Goal: Information Seeking & Learning: Find specific fact

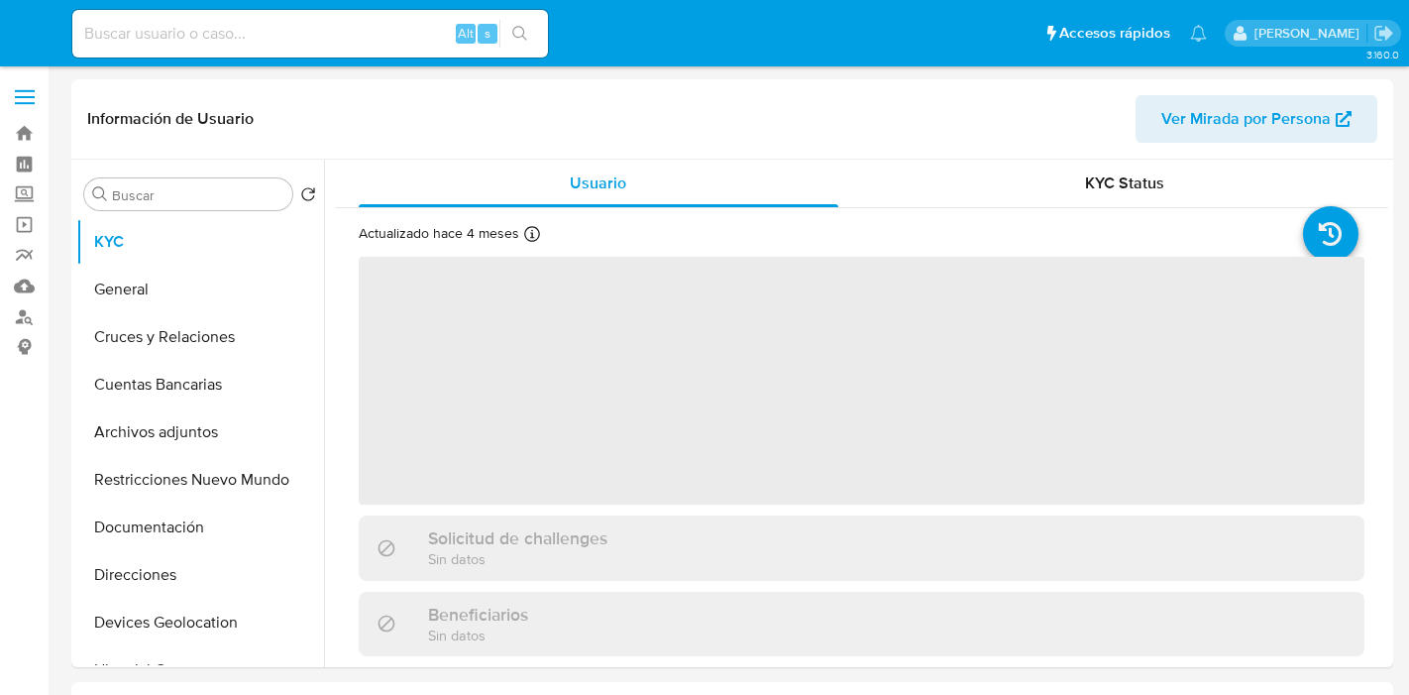
select select "10"
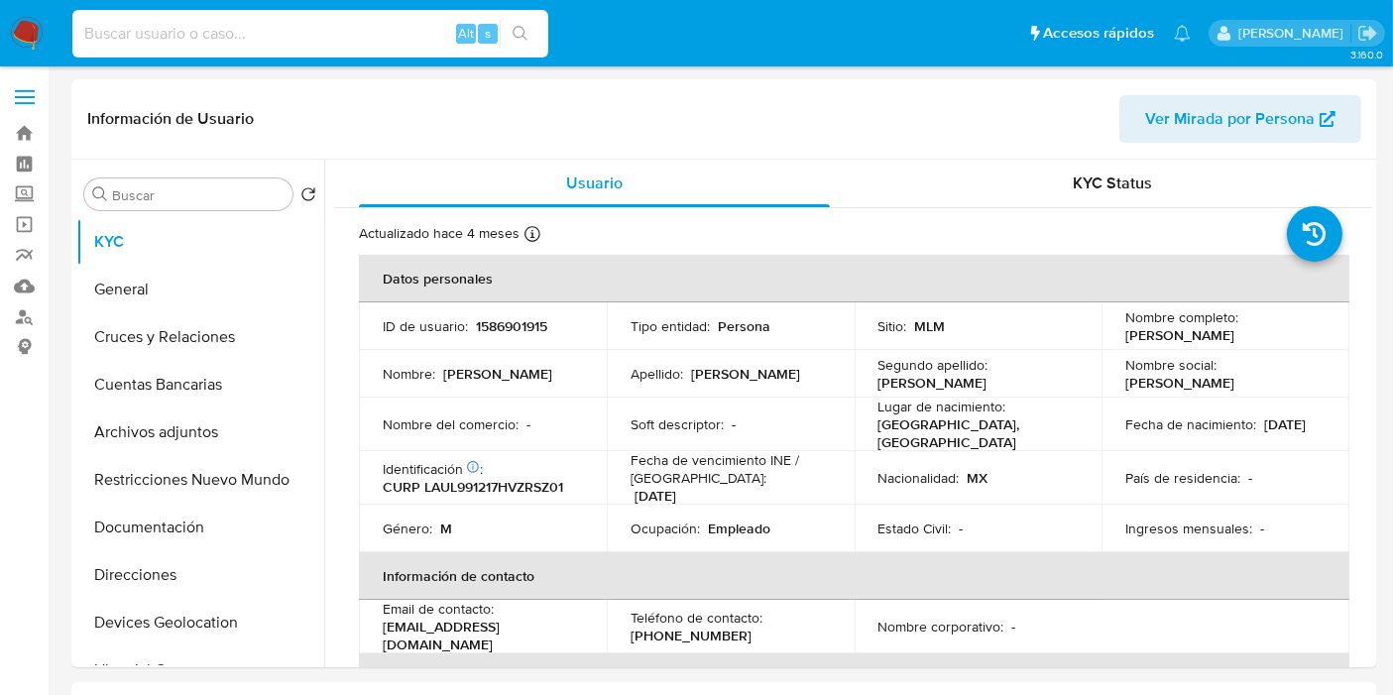
click at [275, 28] on input at bounding box center [310, 34] width 476 height 26
paste input "622600362"
type input "622600362"
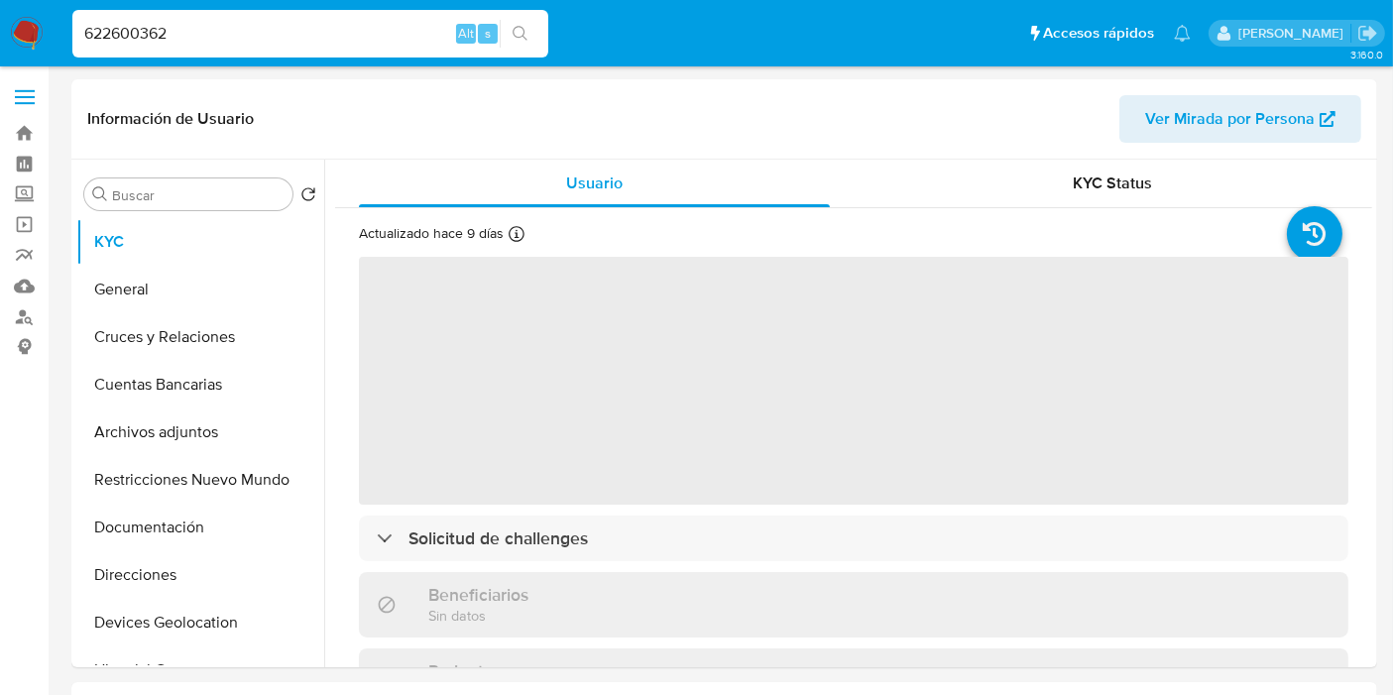
select select "10"
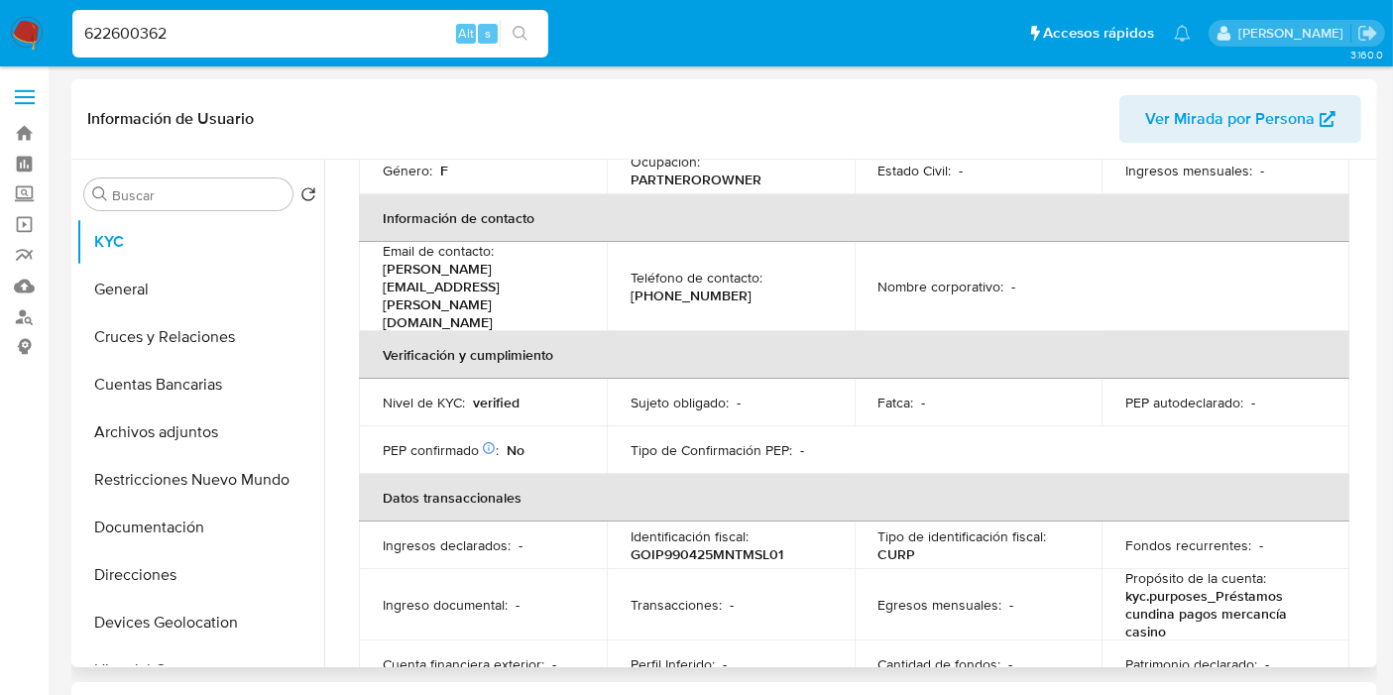
scroll to position [359, 0]
drag, startPoint x: 722, startPoint y: 270, endPoint x: 634, endPoint y: 279, distance: 87.7
click at [634, 279] on div "Teléfono de contacto : [PHONE_NUMBER]" at bounding box center [730, 286] width 200 height 36
copy p "322) 2820418"
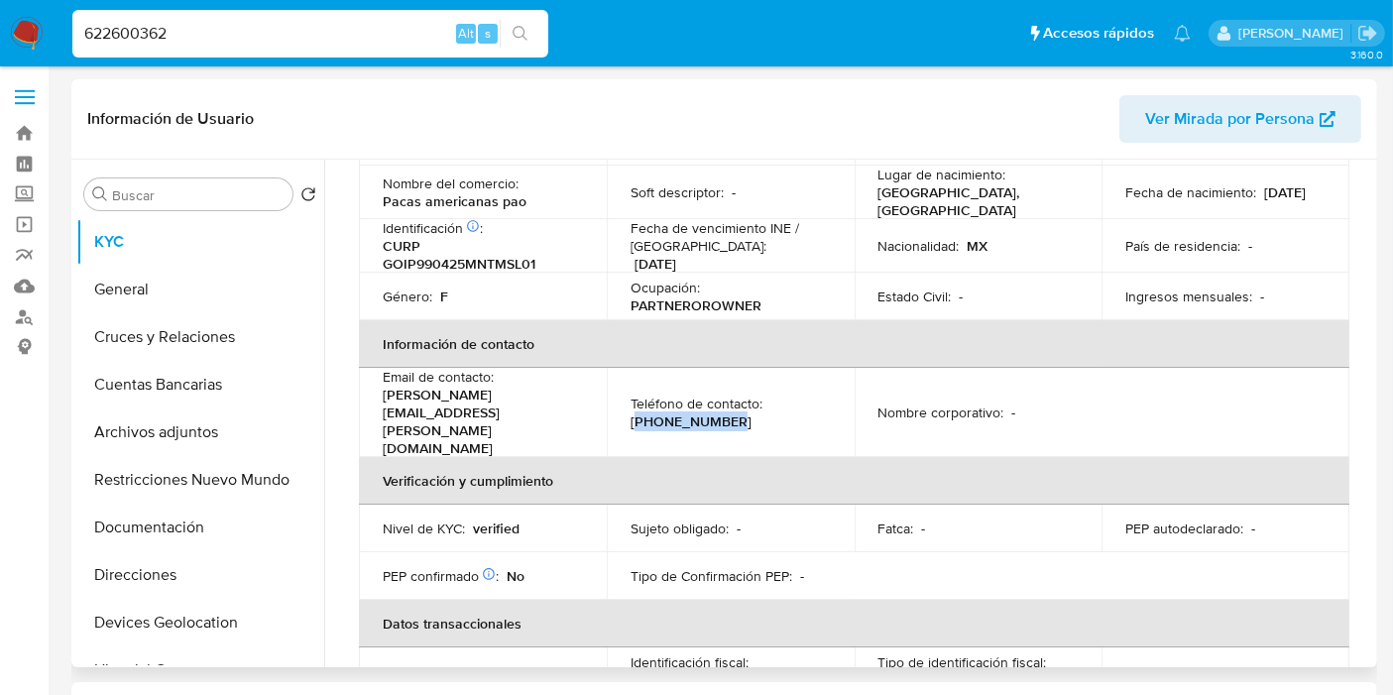
scroll to position [231, 0]
click at [453, 254] on p "CURP GOIP990425MNTMSL01" at bounding box center [479, 256] width 192 height 36
copy p "GOIP990425MNTMSL01"
click at [572, 369] on td "Email de contacto : [PERSON_NAME][EMAIL_ADDRESS][PERSON_NAME][DOMAIN_NAME]" at bounding box center [483, 413] width 248 height 89
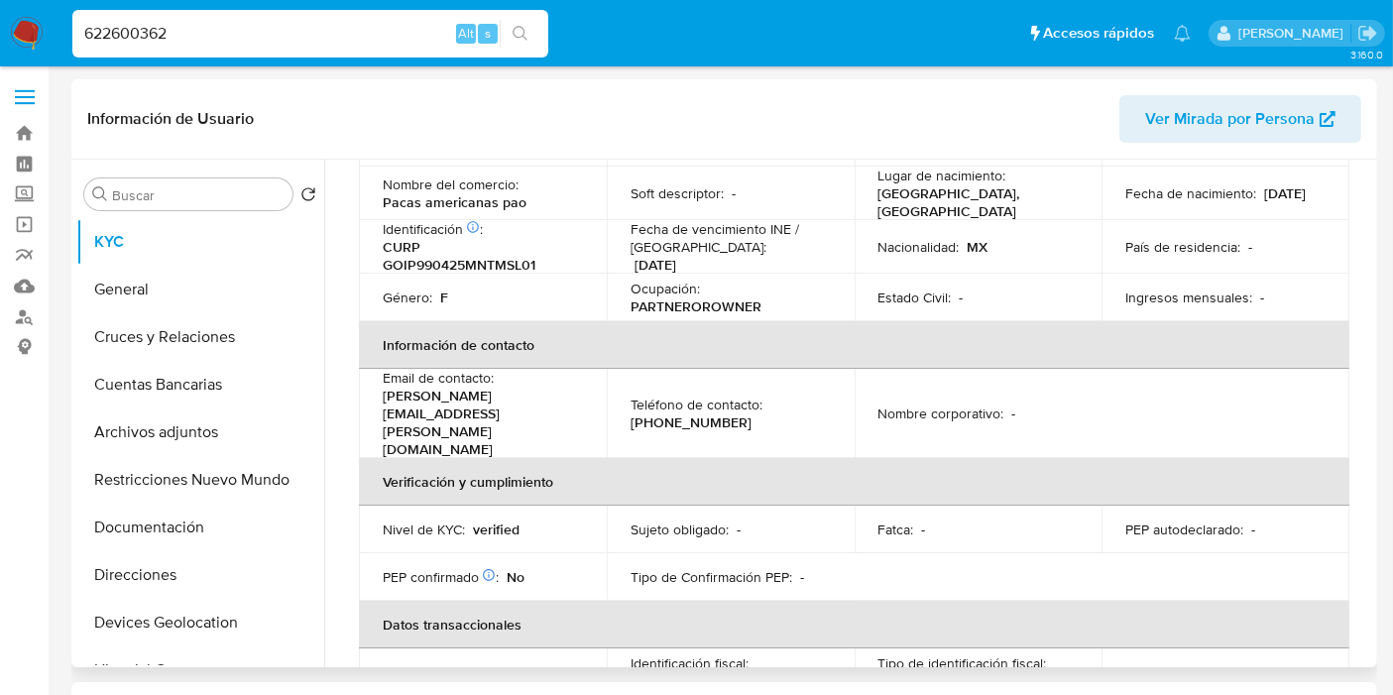
scroll to position [190, 0]
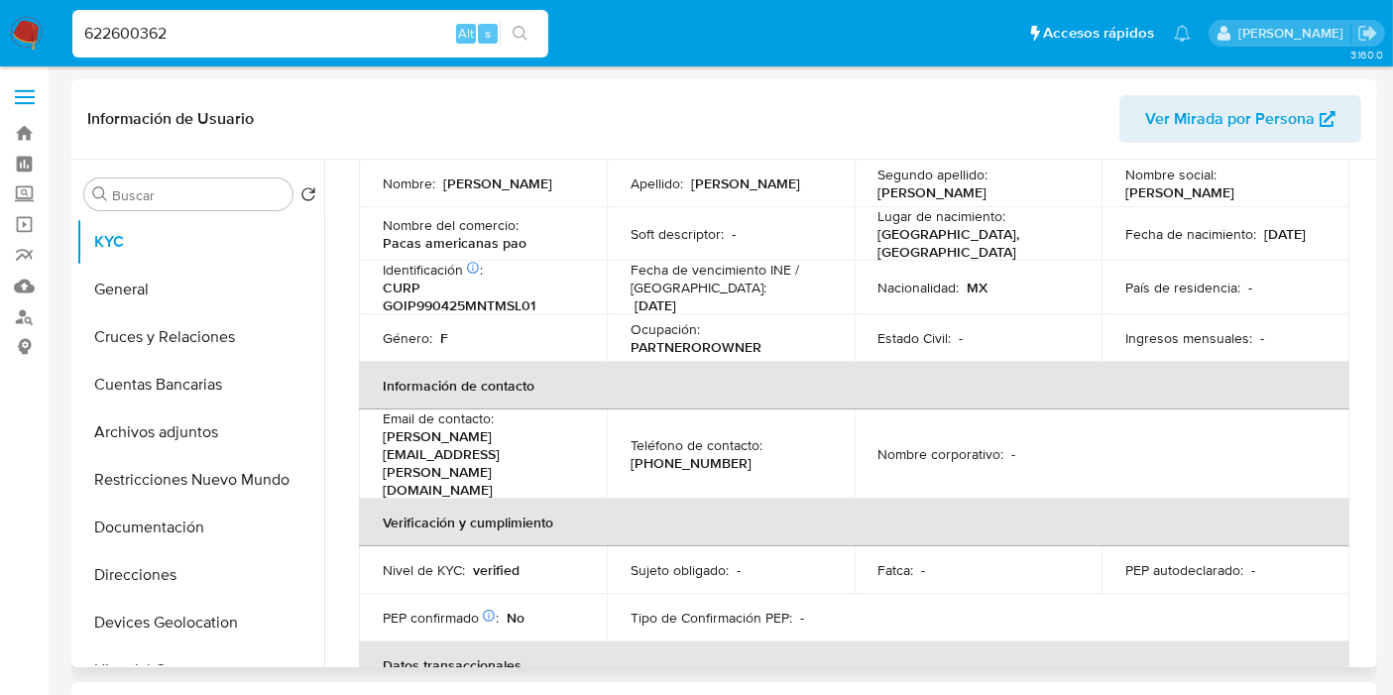
click at [613, 379] on th "Información de contacto" at bounding box center [854, 386] width 990 height 48
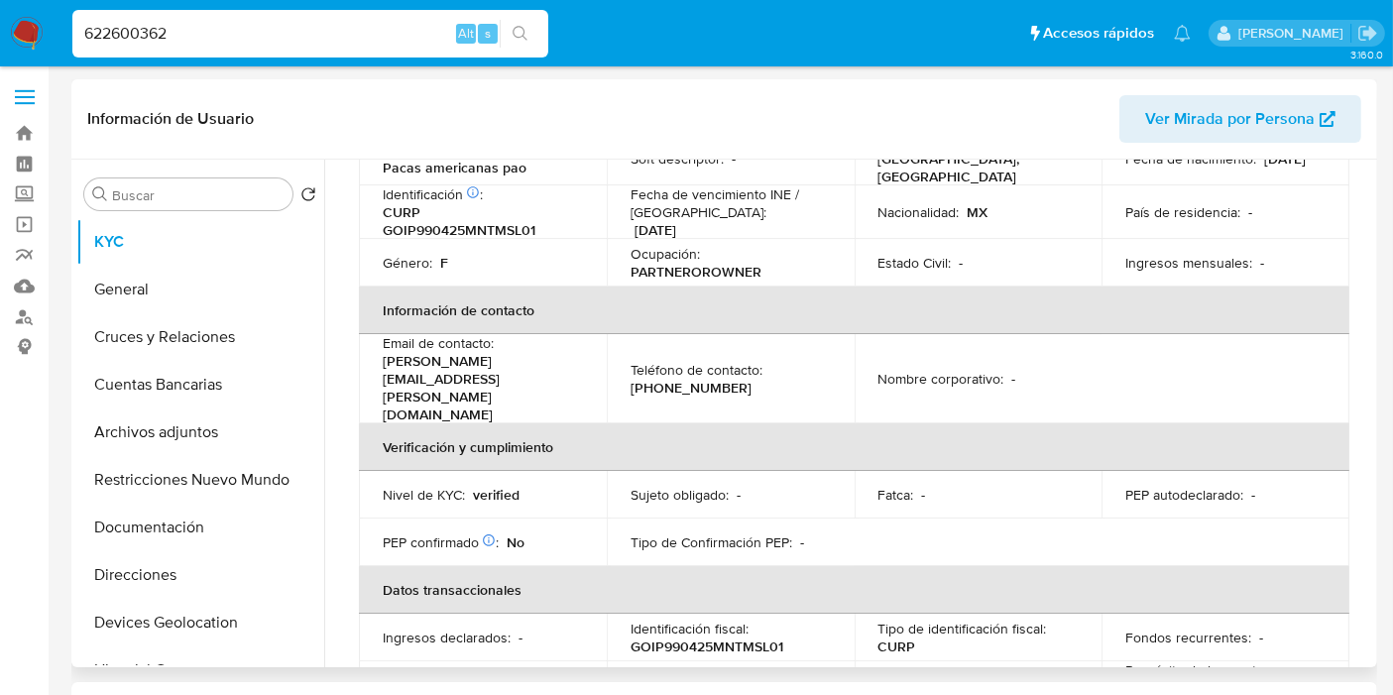
scroll to position [270, 0]
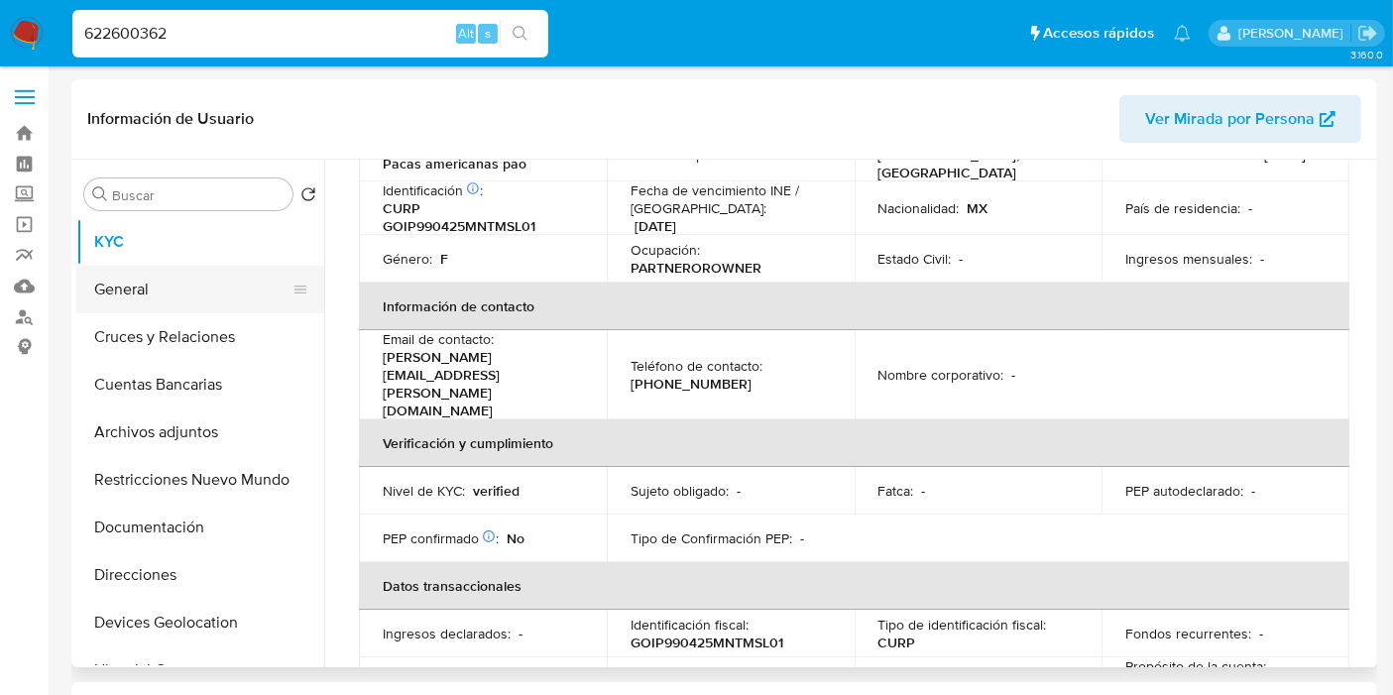
click at [172, 290] on button "General" at bounding box center [192, 290] width 232 height 48
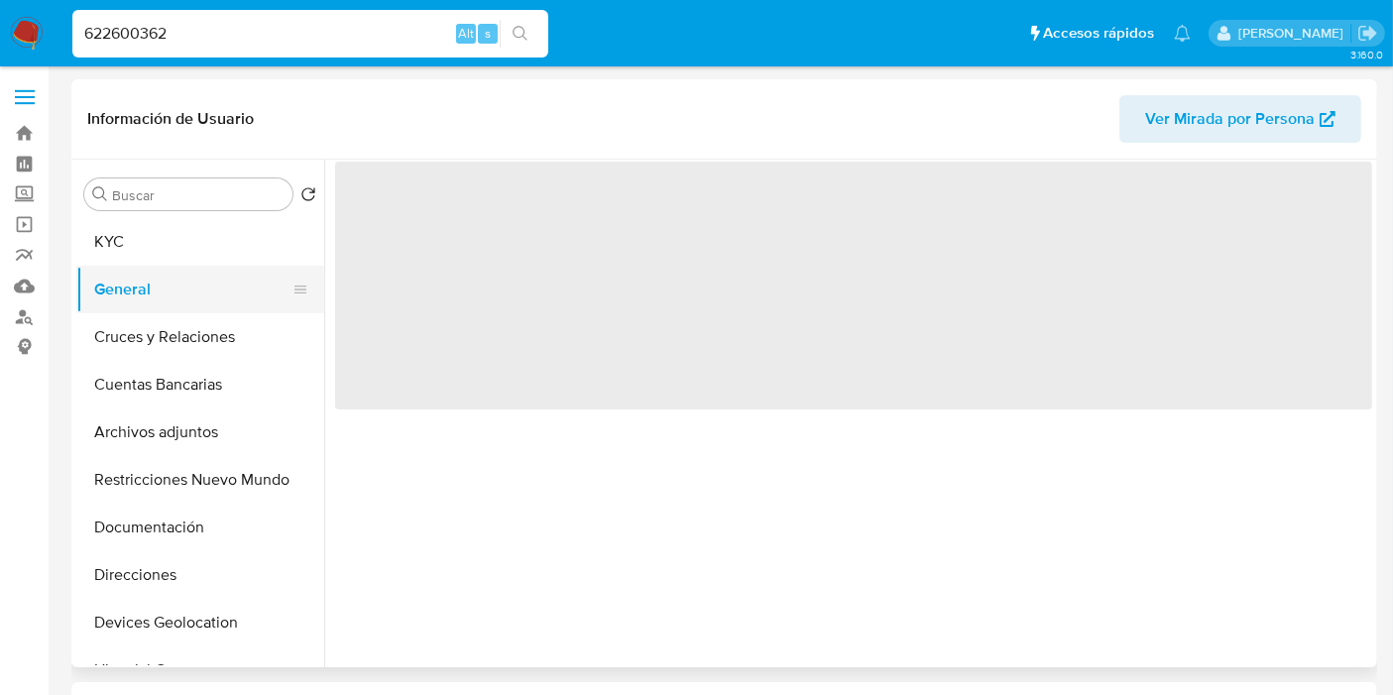
scroll to position [0, 0]
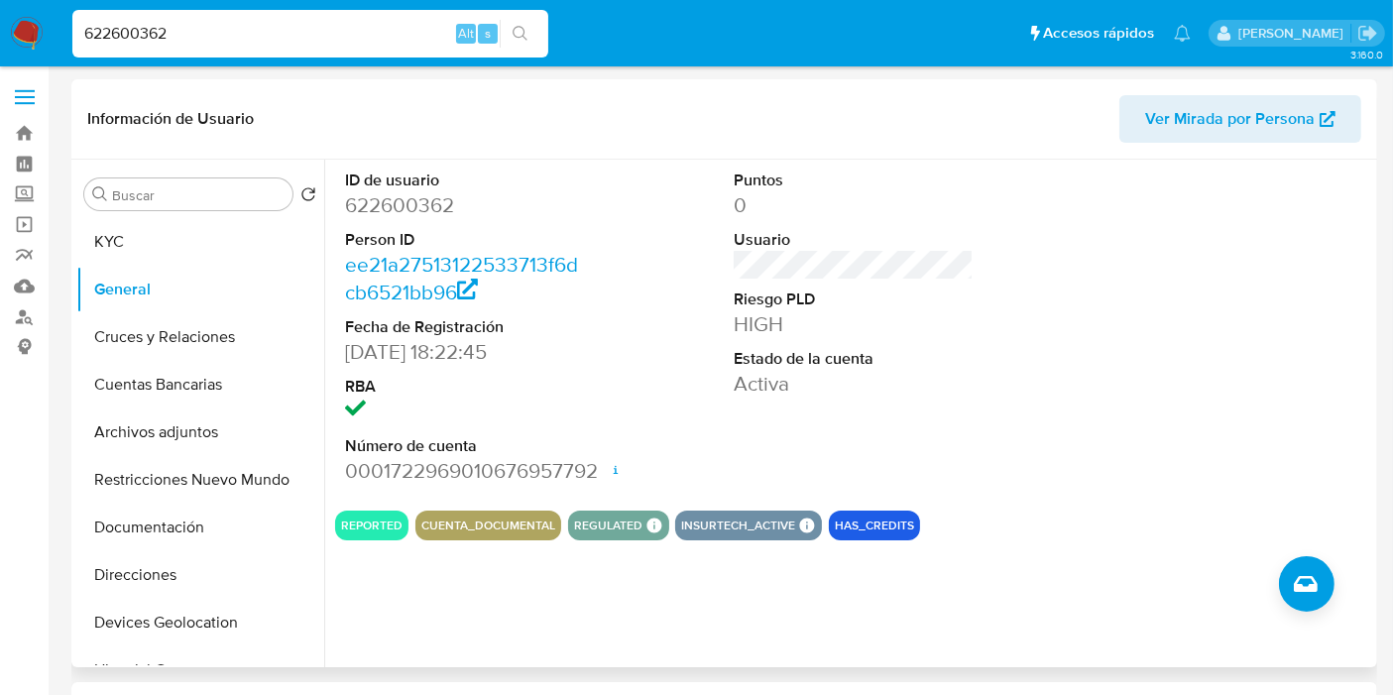
click at [474, 477] on dd "0001722969010676957792 Fecha de apertura [DATE] 18:43 Estado ACTIVE" at bounding box center [465, 471] width 240 height 28
copy dd "0001722969010676957792"
click at [619, 380] on div "ID de usuario 622600362 Person ID ee21a27513122533713f6dcb6521bb96 Fecha de Reg…" at bounding box center [853, 327] width 1037 height 335
click at [687, 384] on div "ID de usuario 622600362 Person ID ee21a27513122533713f6dcb6521bb96 Fecha de Reg…" at bounding box center [853, 327] width 1037 height 335
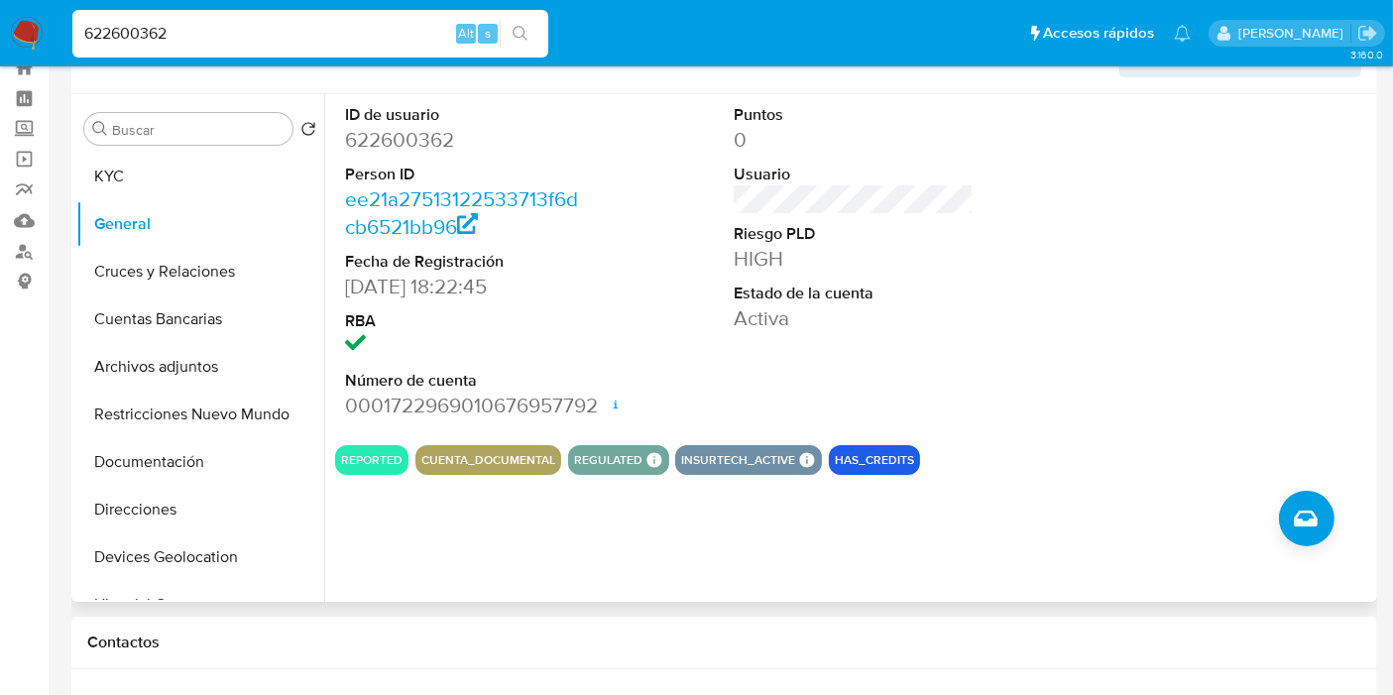
scroll to position [64, 0]
click at [164, 177] on button "KYC" at bounding box center [192, 178] width 232 height 48
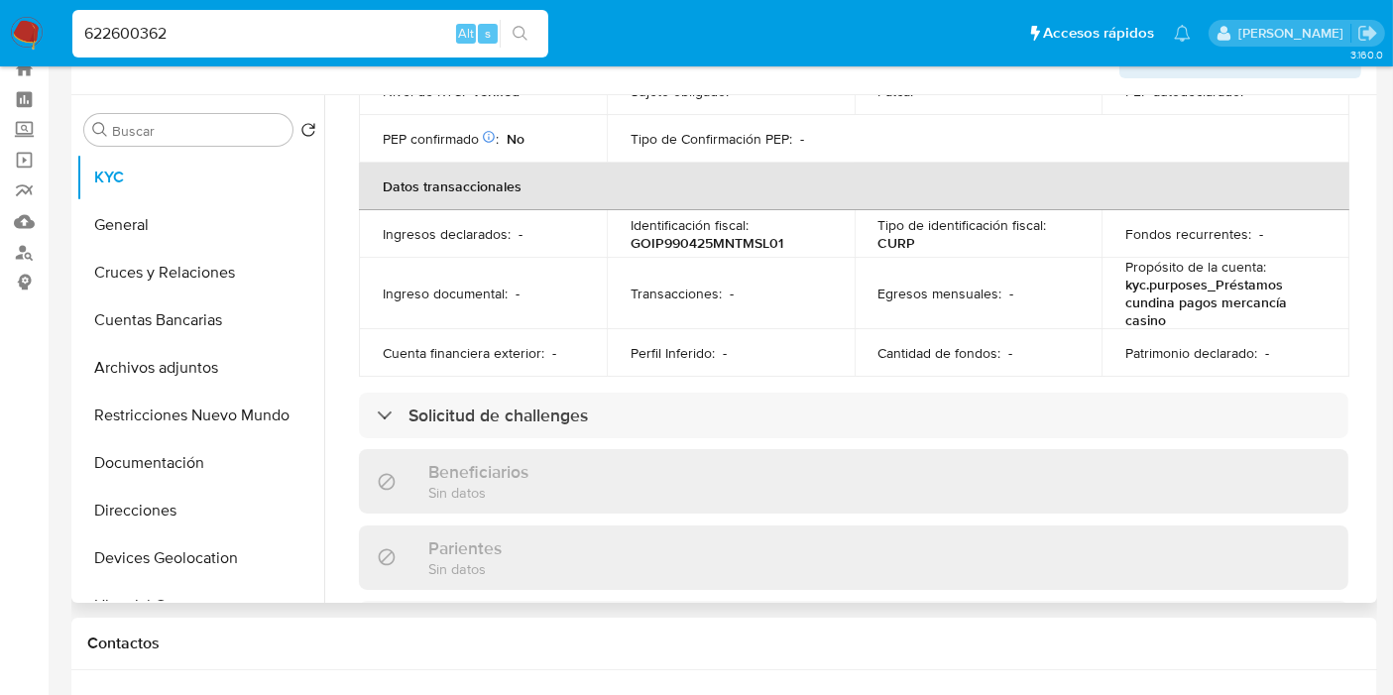
scroll to position [636, 0]
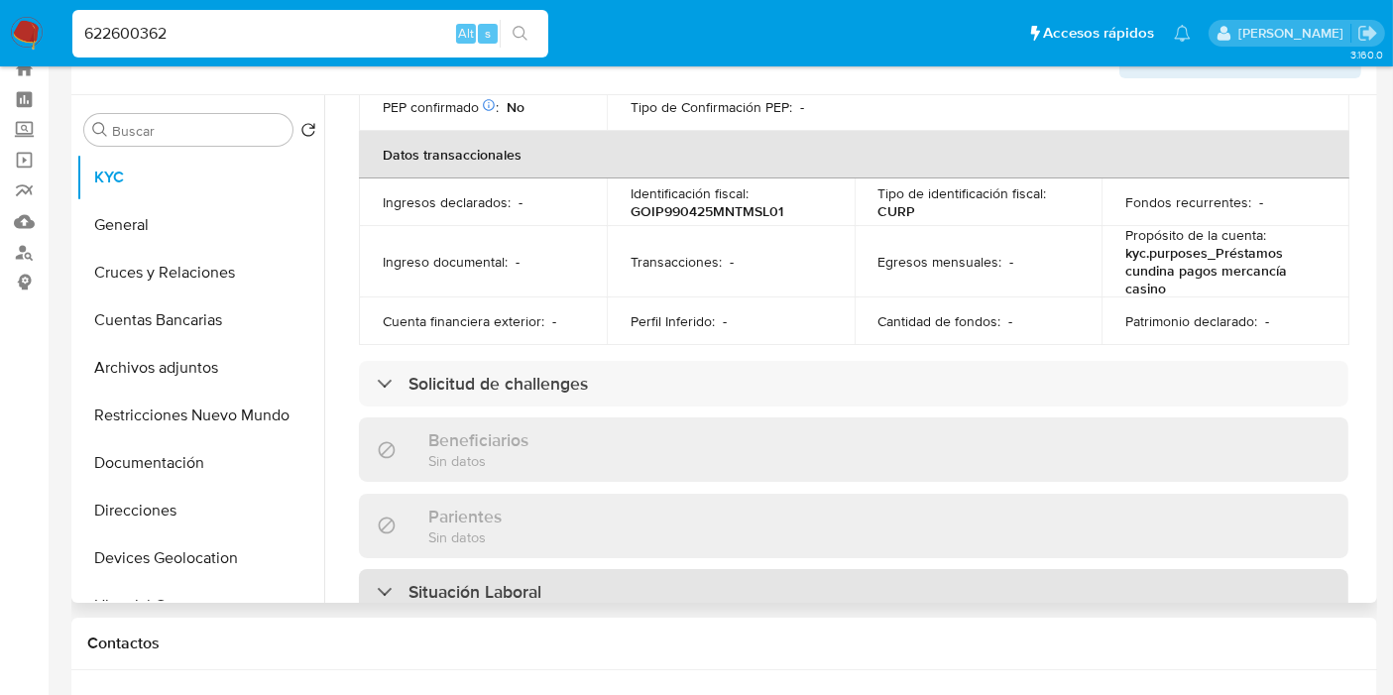
click at [461, 581] on h3 "Situación Laboral" at bounding box center [474, 592] width 133 height 22
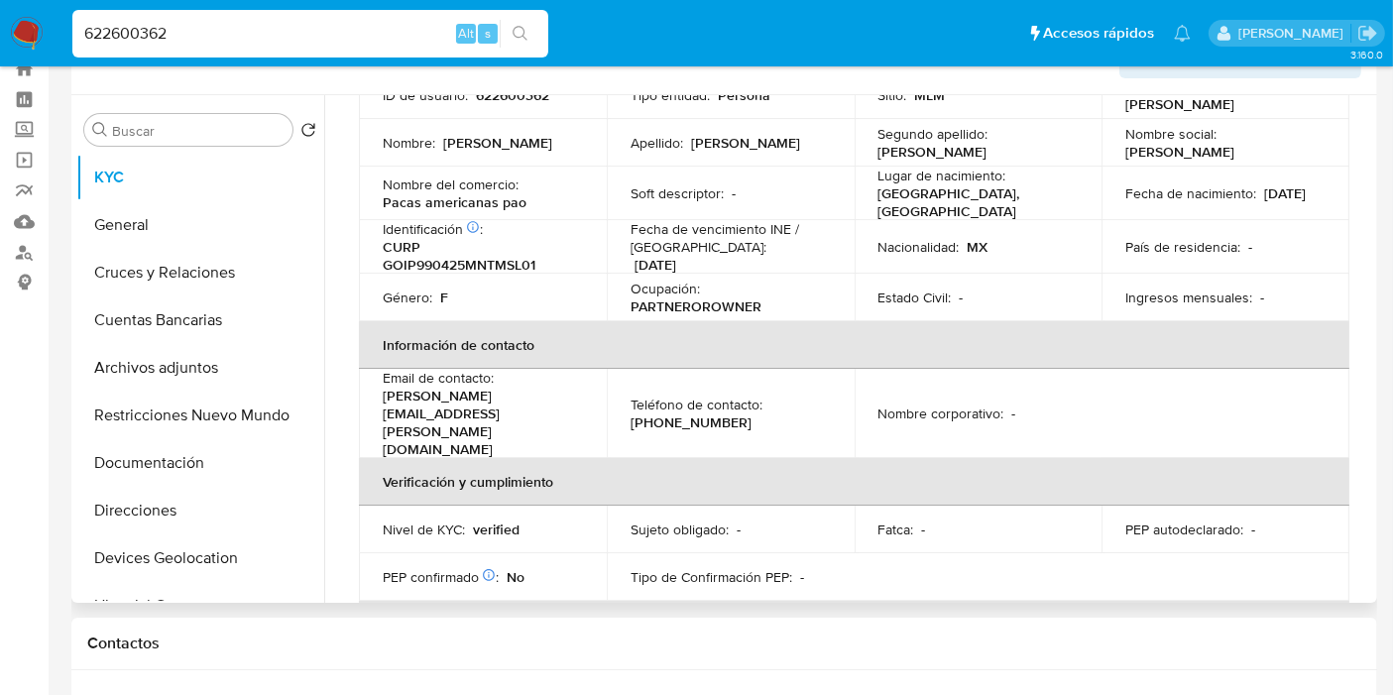
scroll to position [99, 0]
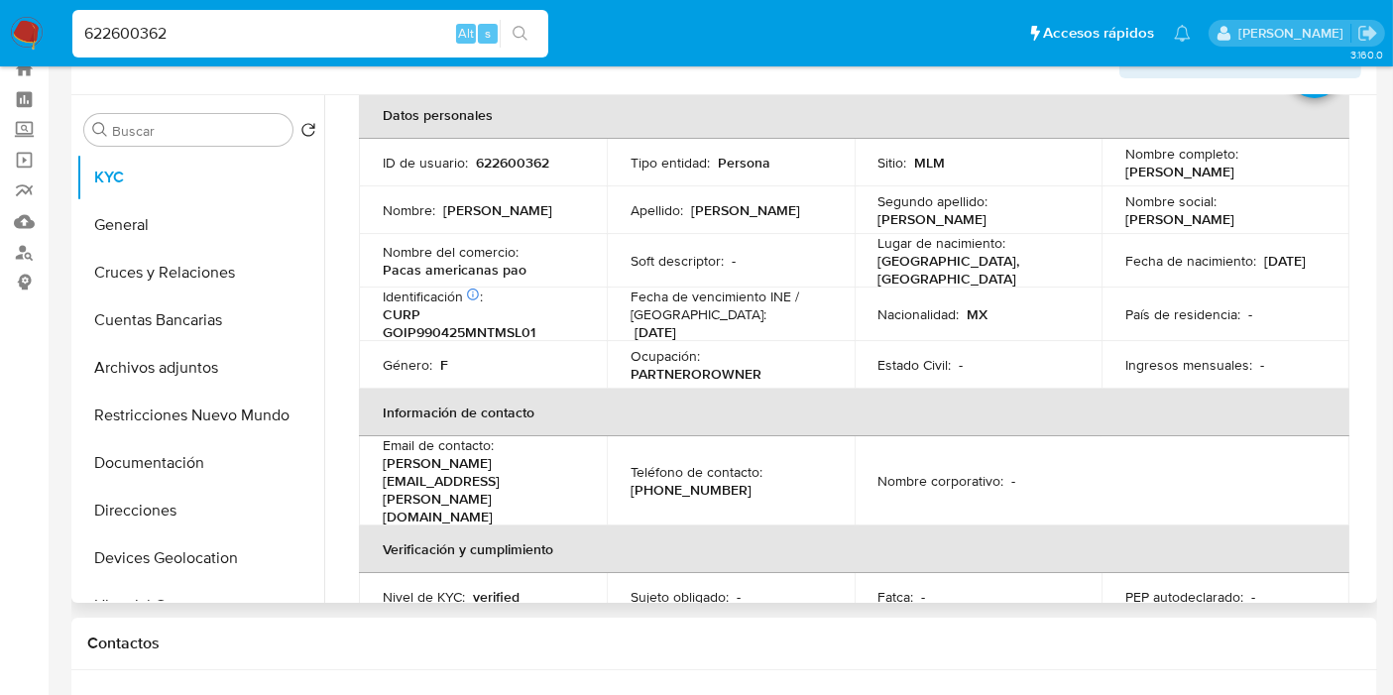
click at [543, 309] on p "CURP GOIP990425MNTMSL01" at bounding box center [479, 323] width 192 height 36
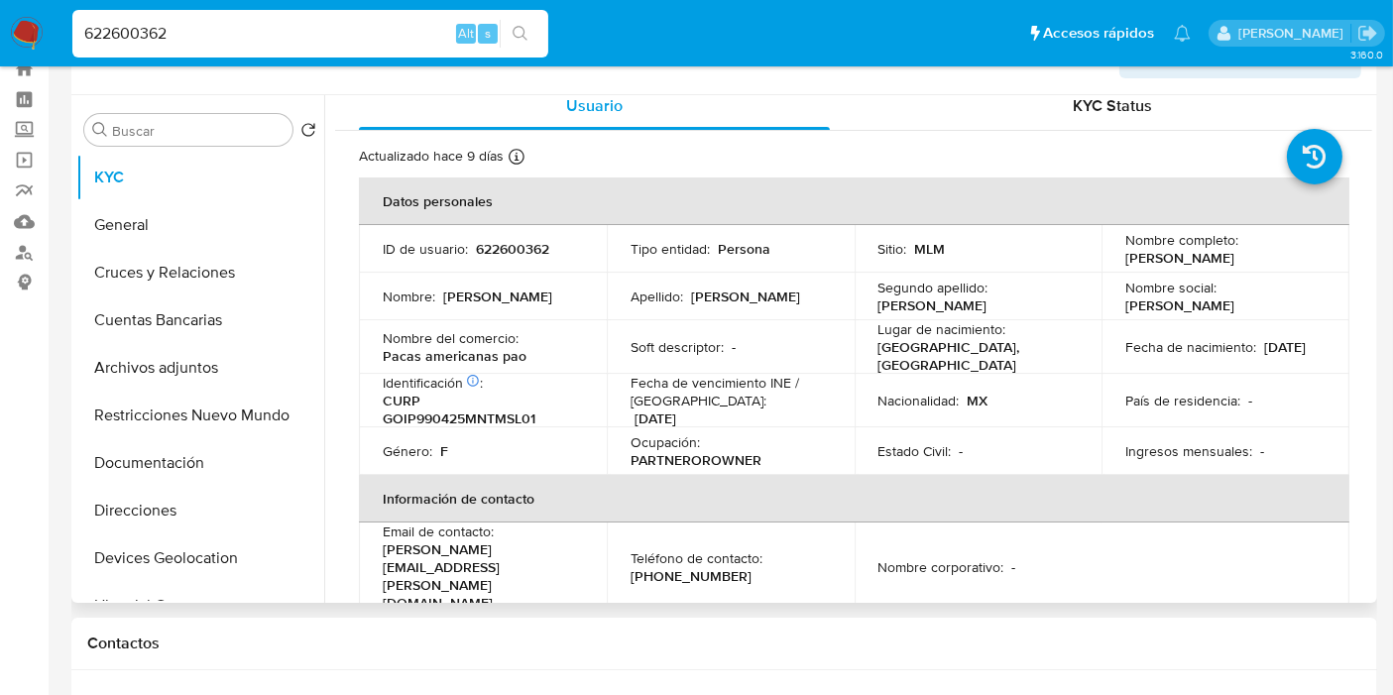
scroll to position [11, 0]
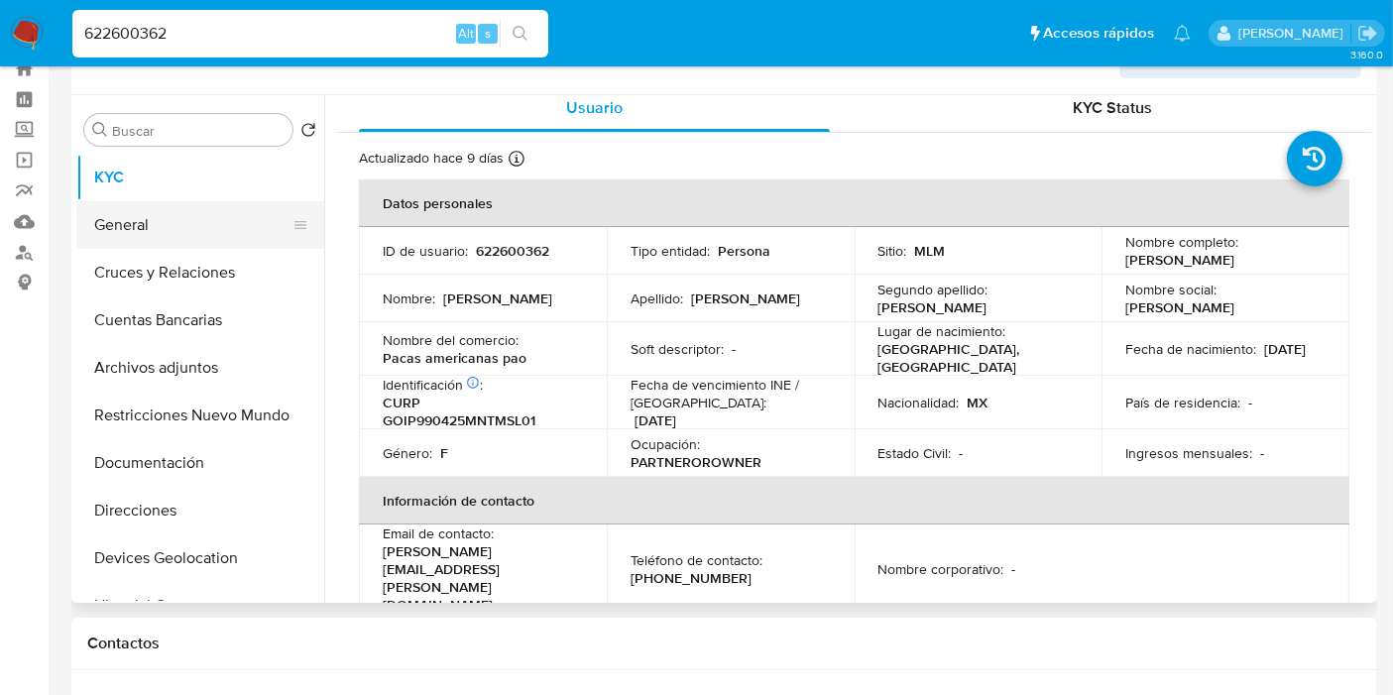
click at [176, 204] on button "General" at bounding box center [192, 225] width 232 height 48
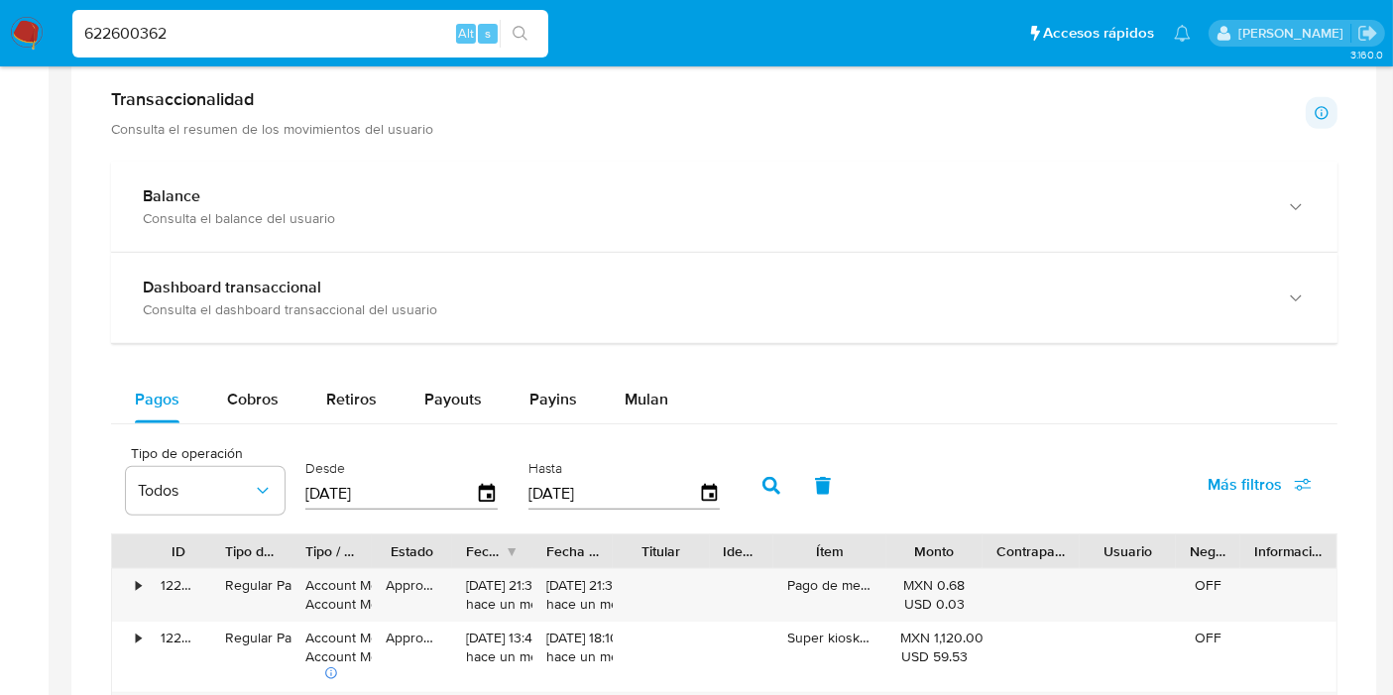
scroll to position [1028, 0]
click at [610, 52] on ul "Pausado Ver notificaciones 622600362 Alt s Accesos rápidos Presiona las siguien…" at bounding box center [631, 33] width 1138 height 50
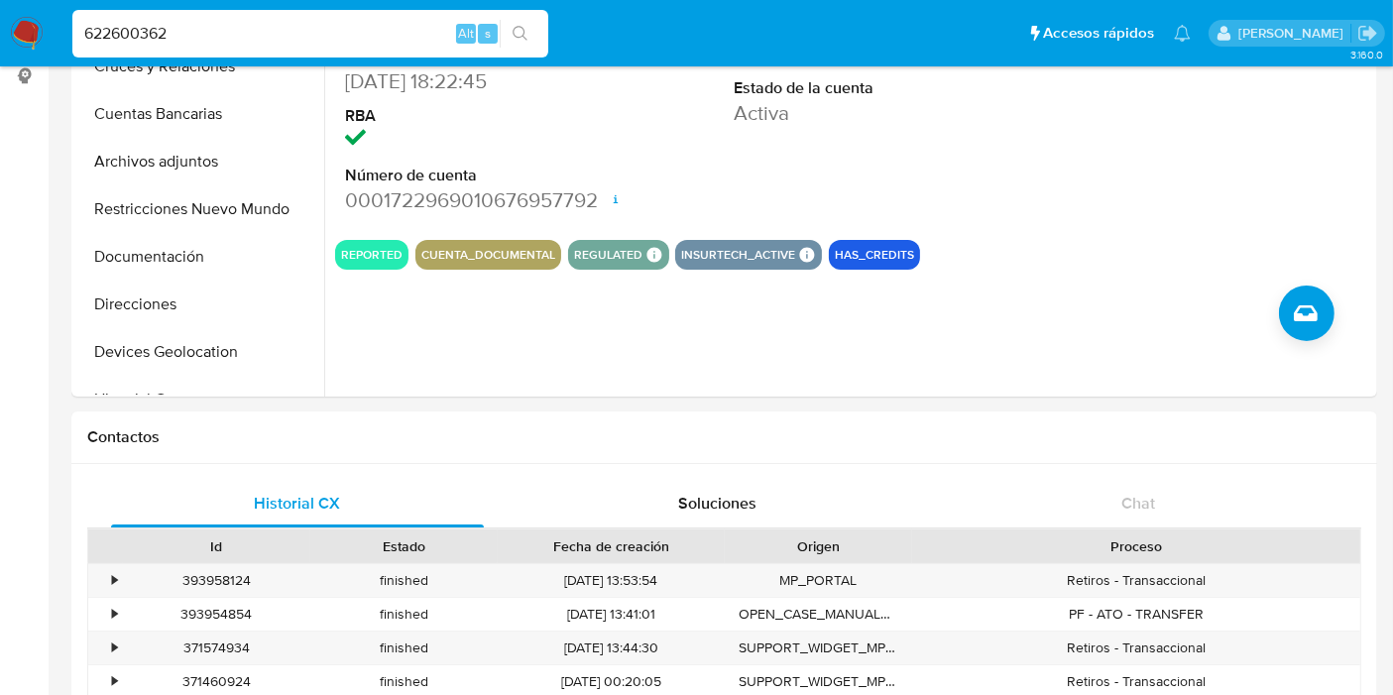
scroll to position [0, 0]
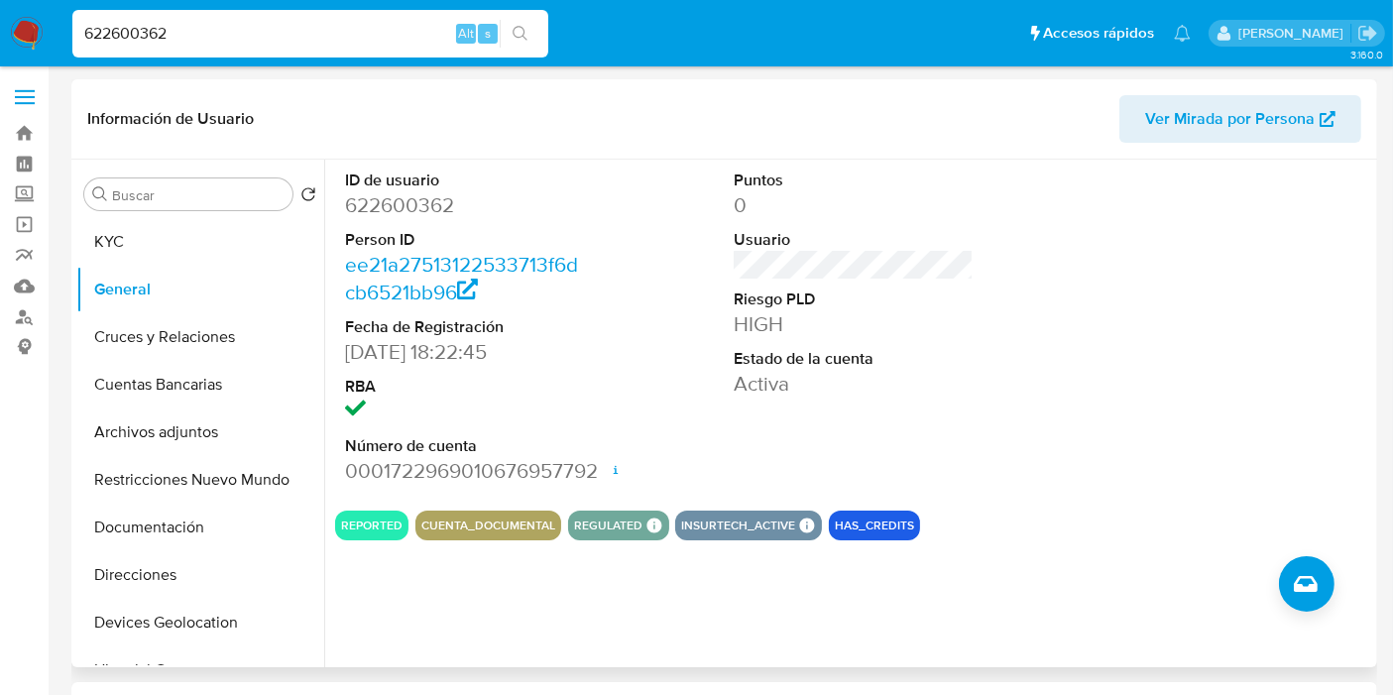
click at [484, 593] on div "ID de usuario 622600362 Person ID ee21a27513122533713f6dcb6521bb96 Fecha de Reg…" at bounding box center [848, 413] width 1048 height 507
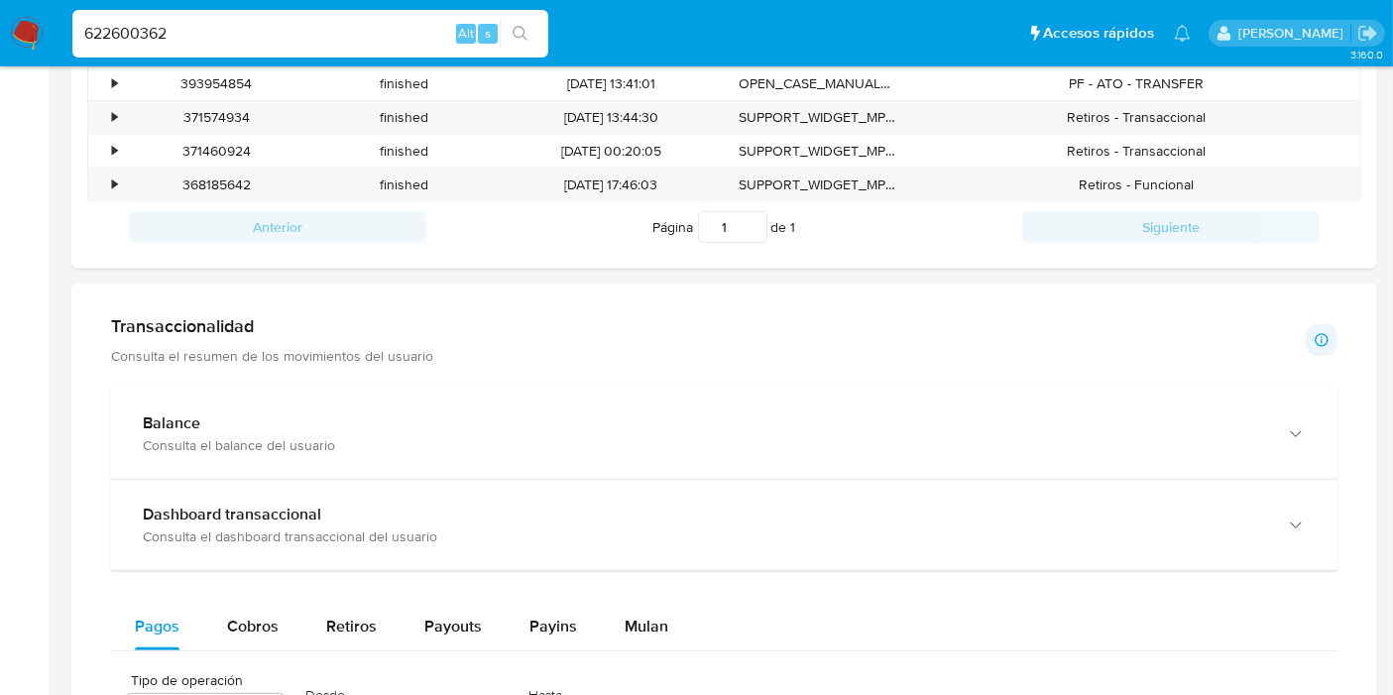
scroll to position [801, 0]
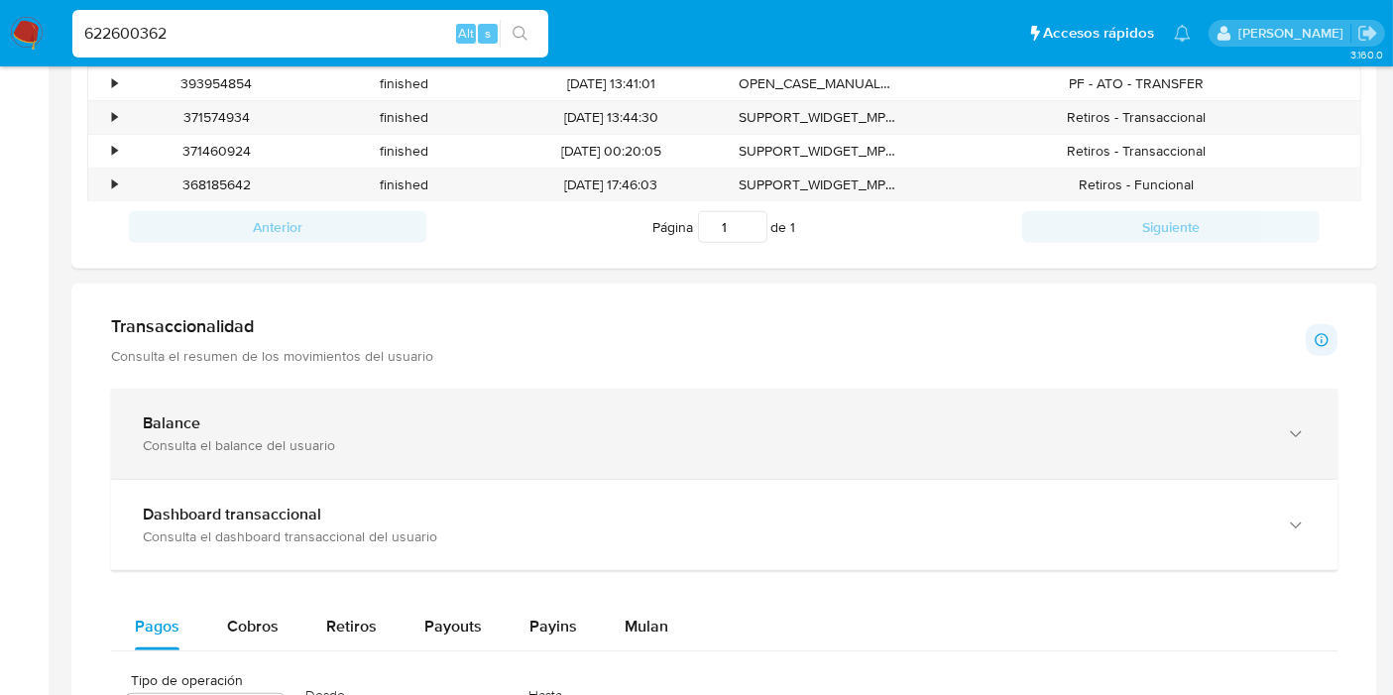
click at [430, 442] on div "Consulta el balance del usuario" at bounding box center [704, 445] width 1123 height 18
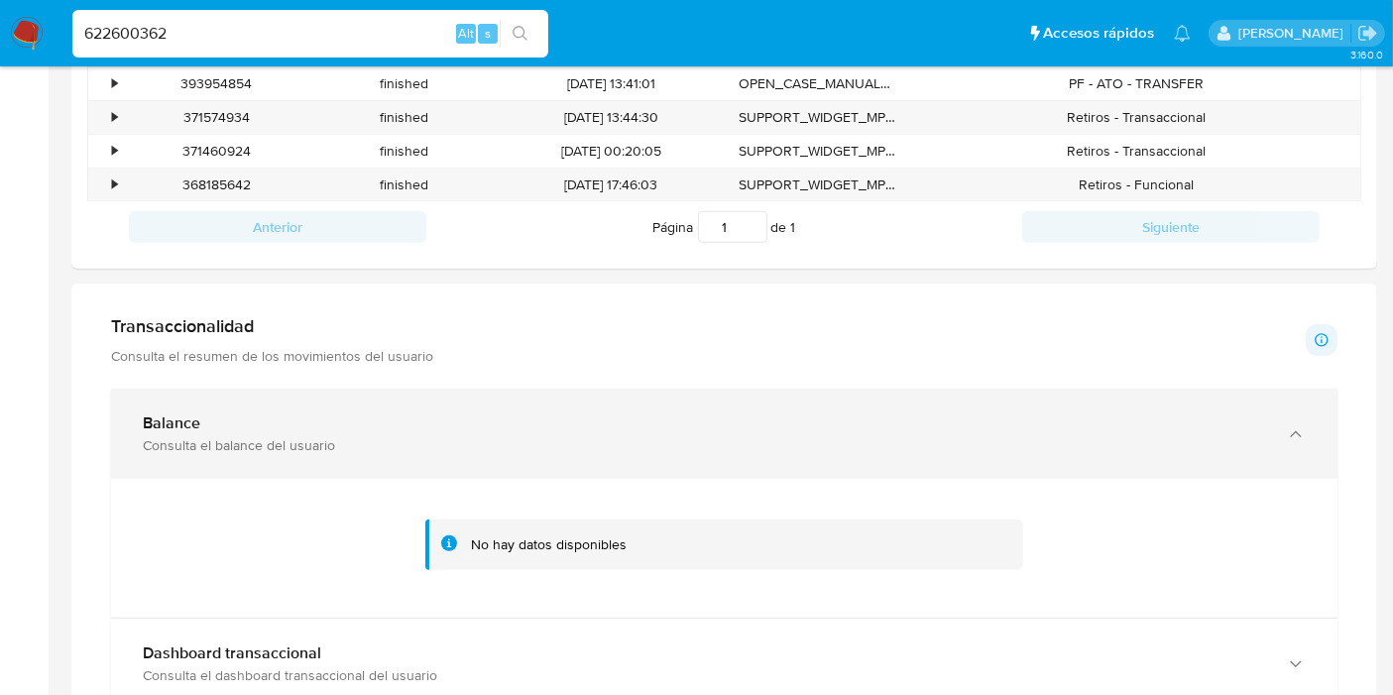
click at [492, 422] on div "Balance" at bounding box center [704, 423] width 1123 height 20
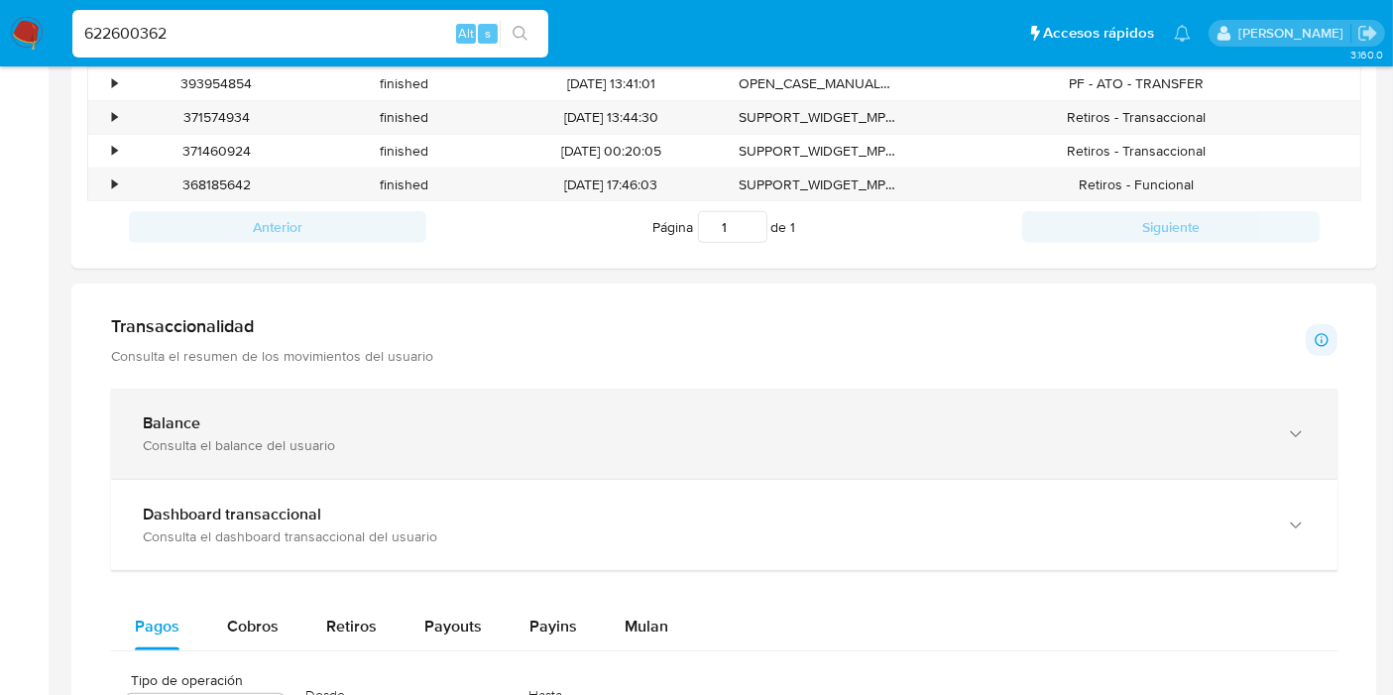
click at [492, 422] on div "Balance" at bounding box center [704, 423] width 1123 height 20
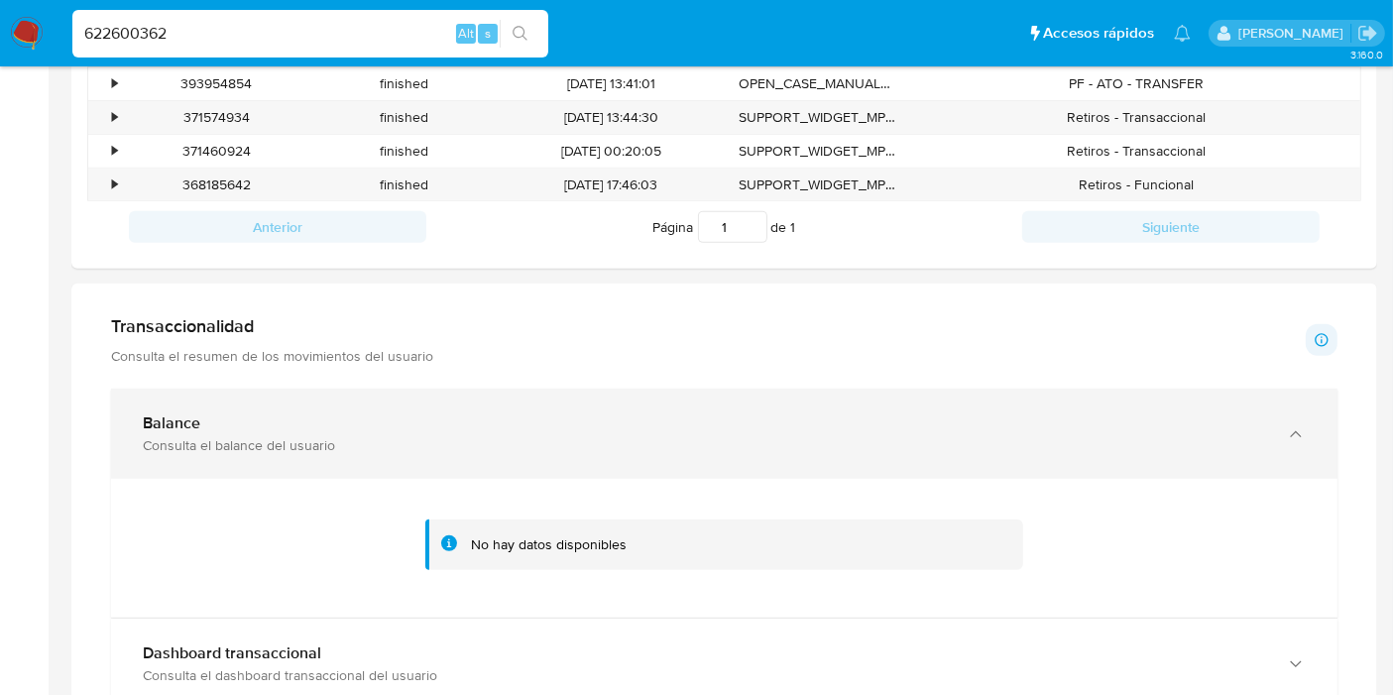
click at [492, 422] on div "Balance" at bounding box center [704, 423] width 1123 height 20
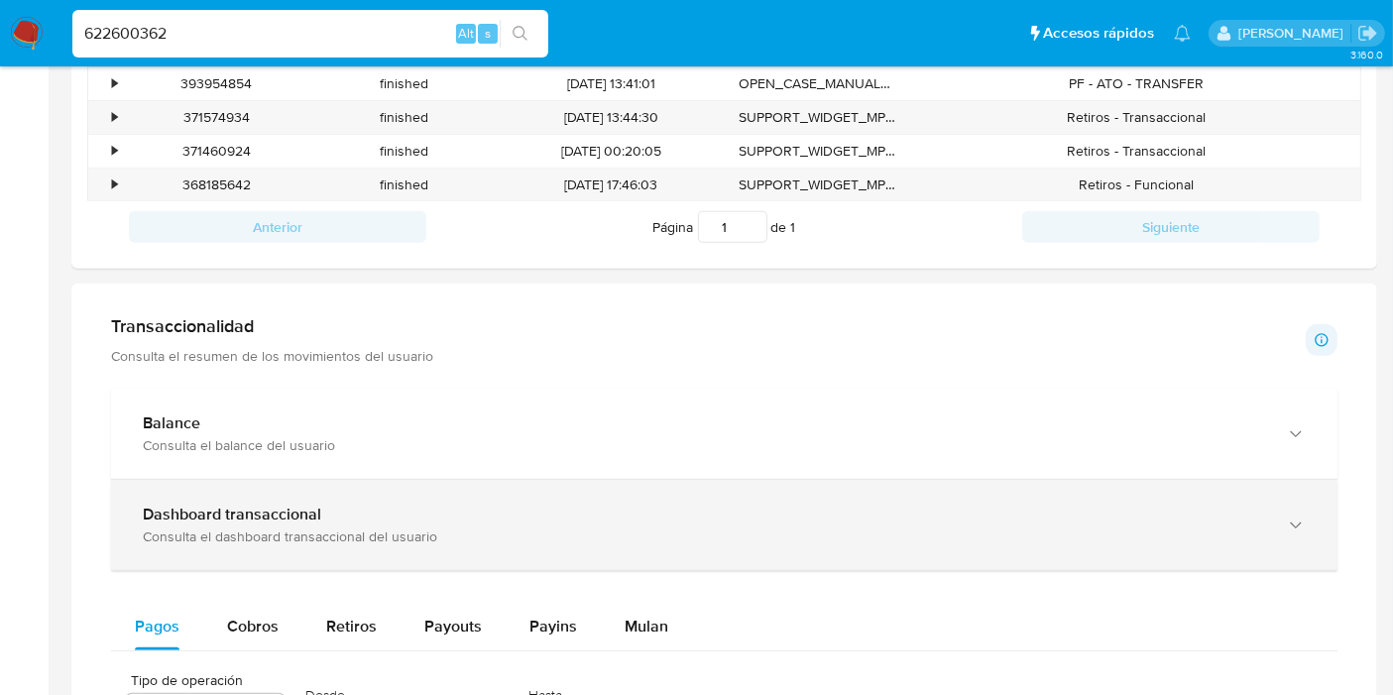
click at [421, 527] on div "Consulta el dashboard transaccional del usuario" at bounding box center [704, 536] width 1123 height 18
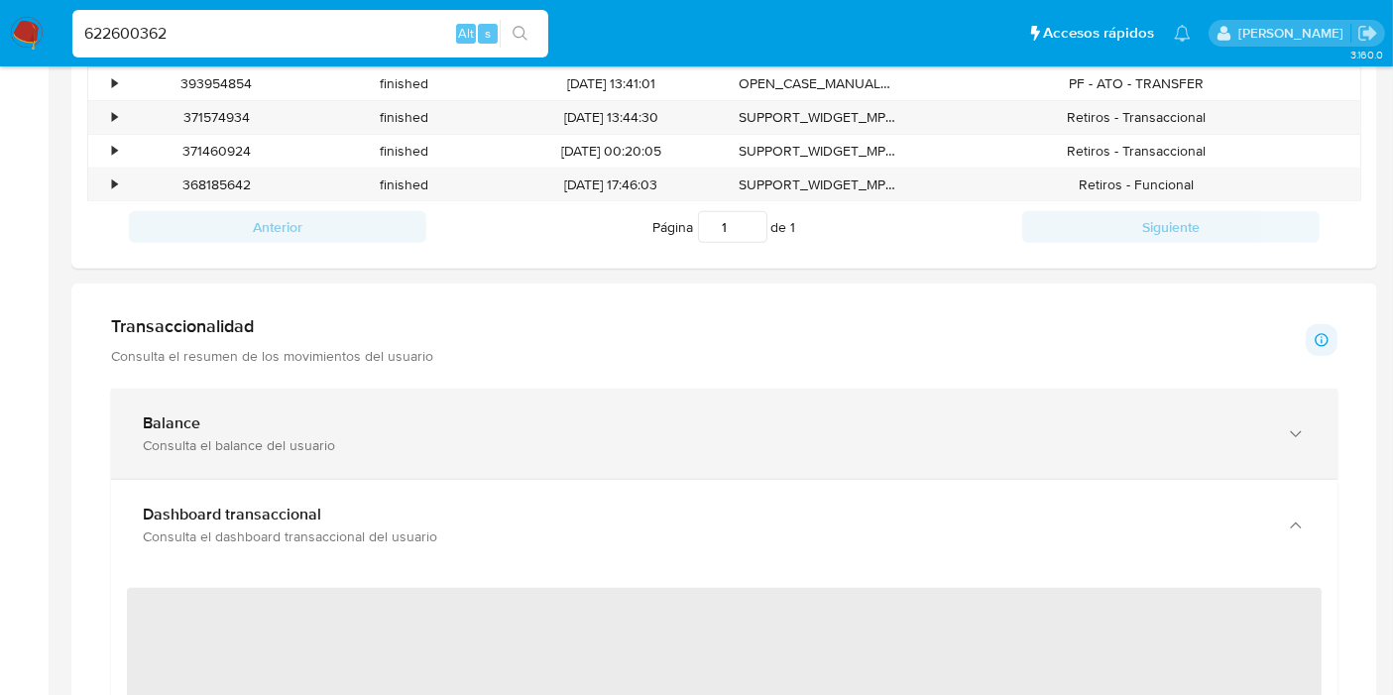
click at [433, 460] on div "Balance Consulta el balance del usuario" at bounding box center [724, 434] width 1226 height 90
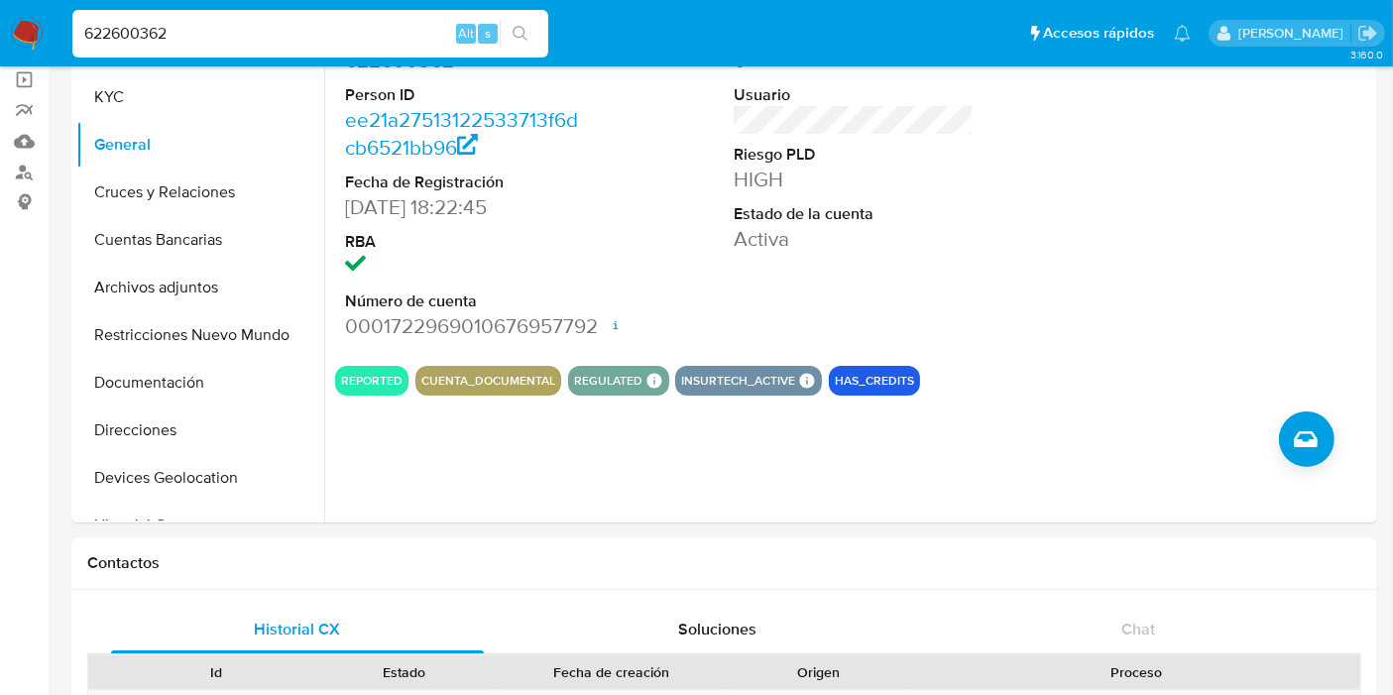
scroll to position [0, 0]
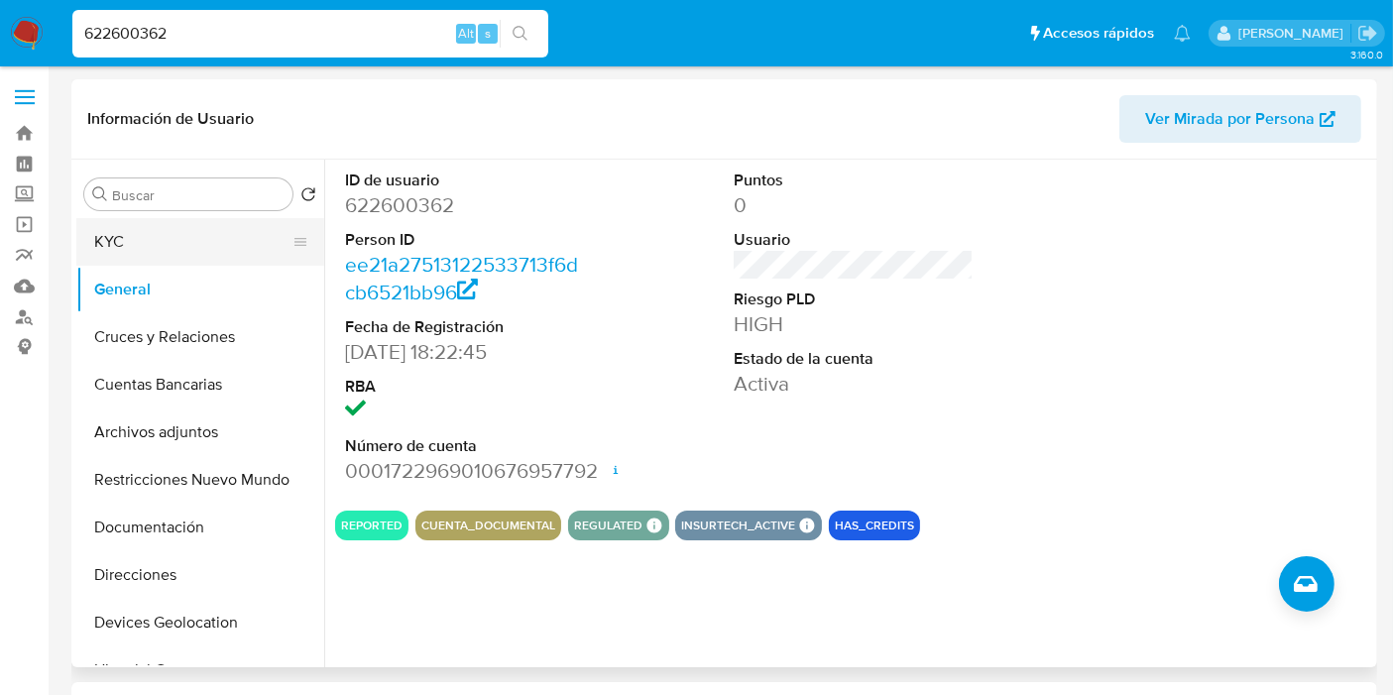
click at [137, 259] on button "KYC" at bounding box center [192, 242] width 232 height 48
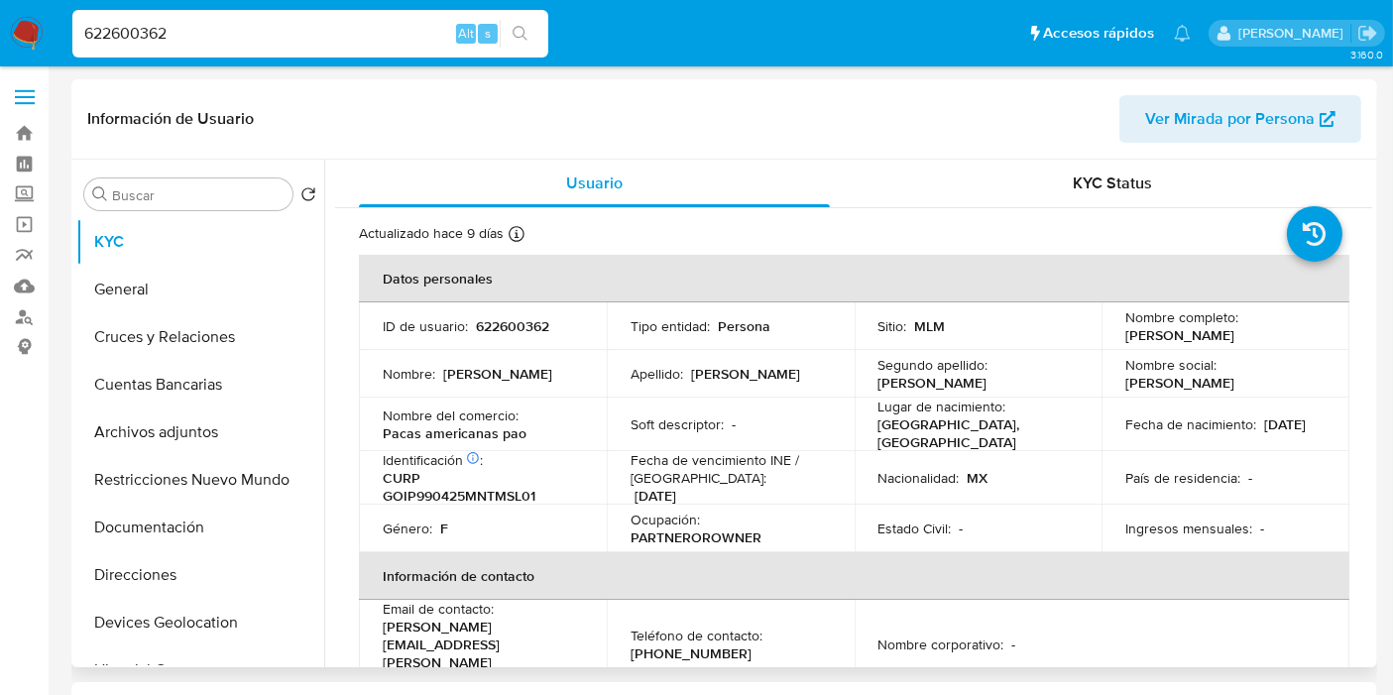
click at [503, 383] on p "[PERSON_NAME]" at bounding box center [497, 374] width 109 height 18
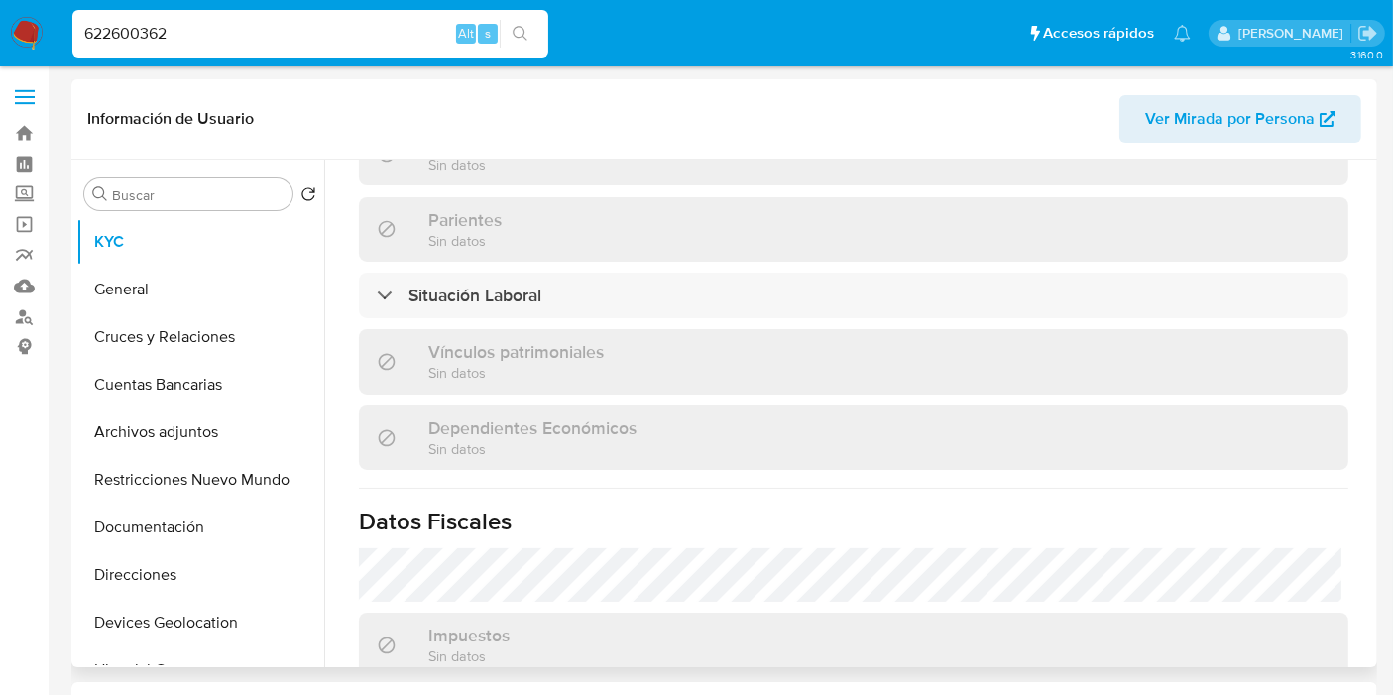
scroll to position [1262, 0]
